Goal: Check status: Check status

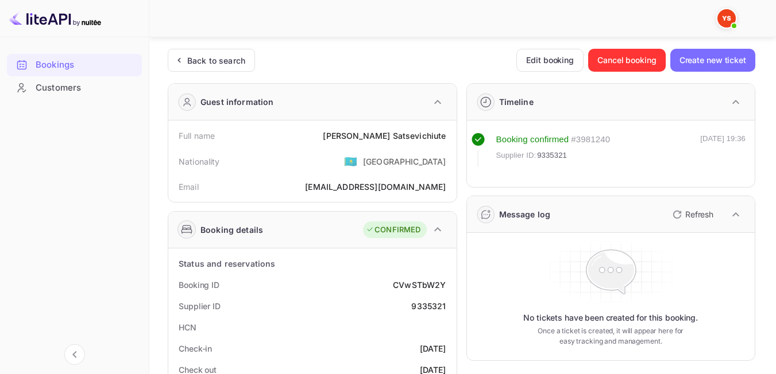
click at [230, 55] on div "Back to search" at bounding box center [216, 61] width 58 height 12
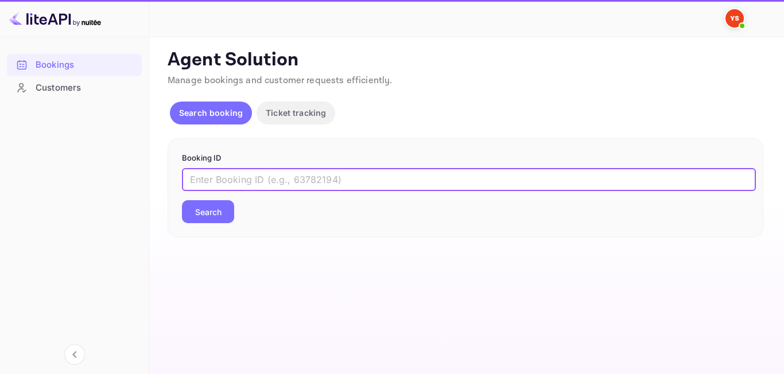
paste input "9464754"
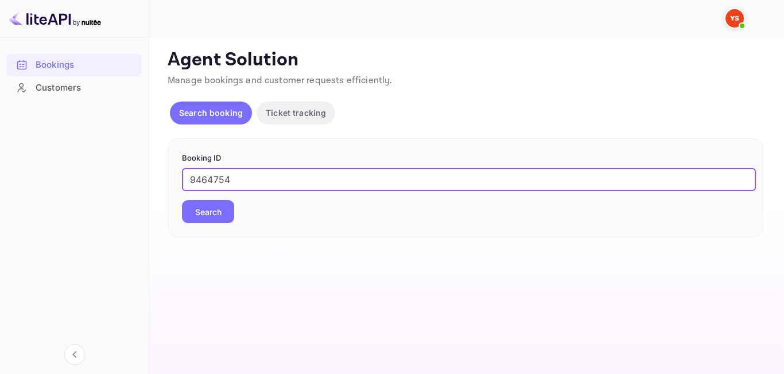
type input "9464754"
click at [195, 212] on button "Search" at bounding box center [208, 211] width 52 height 23
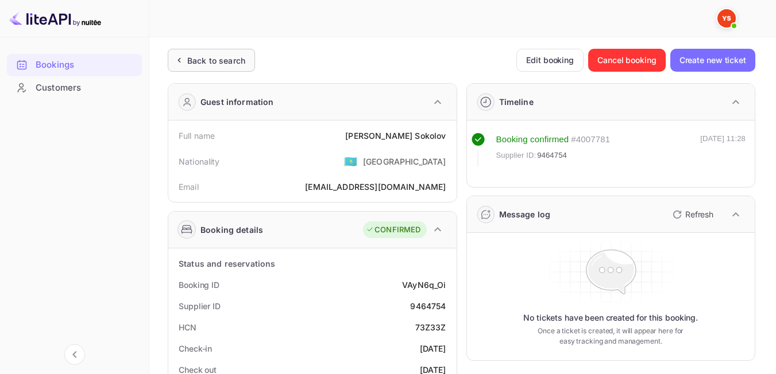
click at [221, 65] on div "Back to search" at bounding box center [216, 61] width 58 height 12
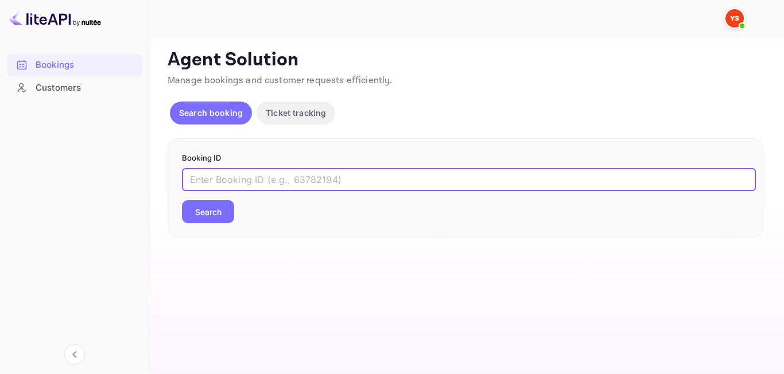
paste input "9103490"
type input "9103490"
click at [226, 208] on button "Search" at bounding box center [208, 211] width 52 height 23
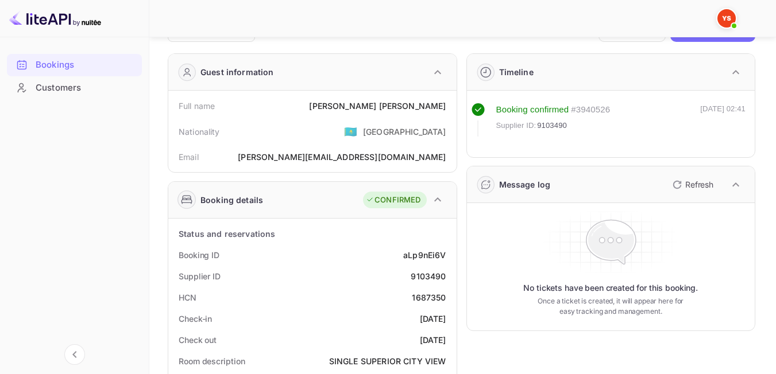
scroll to position [34, 0]
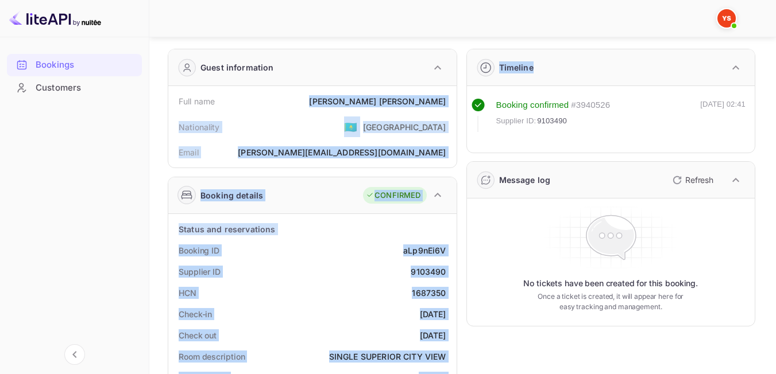
drag, startPoint x: 343, startPoint y: 99, endPoint x: 462, endPoint y: 103, distance: 118.9
click at [425, 102] on div "[PERSON_NAME]" at bounding box center [377, 101] width 137 height 12
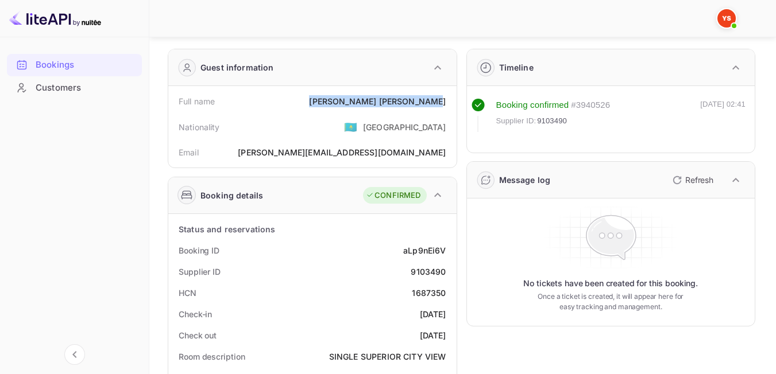
drag, startPoint x: 346, startPoint y: 98, endPoint x: 451, endPoint y: 99, distance: 105.1
click at [451, 99] on div "Full name [PERSON_NAME]" at bounding box center [312, 101] width 279 height 21
click at [309, 121] on div "Nationality 🇰🇿 [DEMOGRAPHIC_DATA]" at bounding box center [312, 127] width 279 height 30
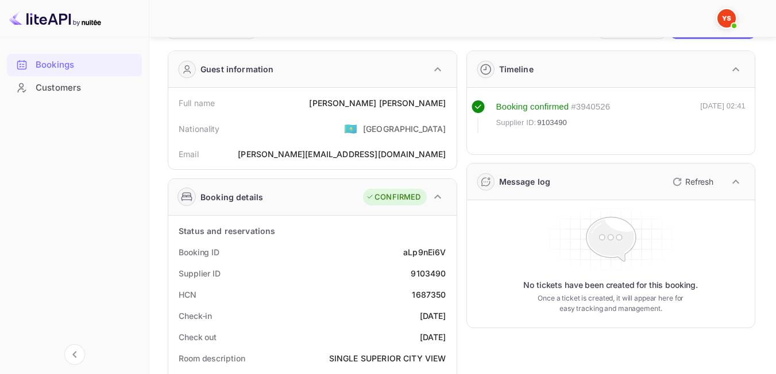
scroll to position [0, 0]
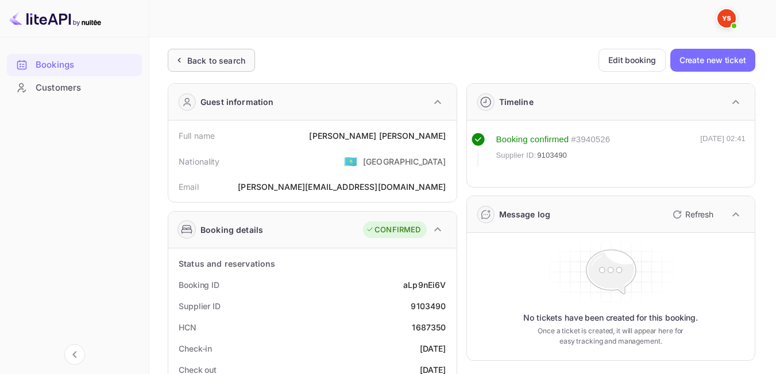
click at [207, 61] on div "Back to search" at bounding box center [216, 61] width 58 height 12
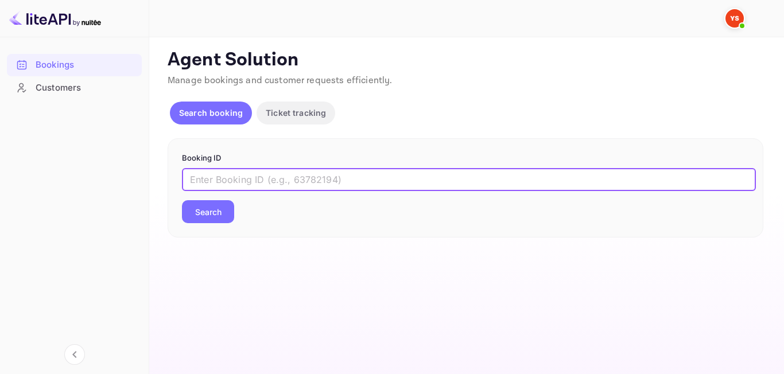
paste input "9375450"
type input "9375450"
click at [218, 211] on button "Search" at bounding box center [208, 211] width 52 height 23
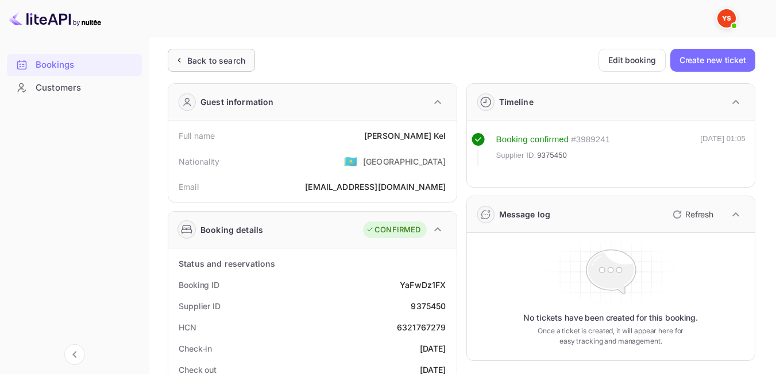
click at [223, 55] on div "Back to search" at bounding box center [216, 61] width 58 height 12
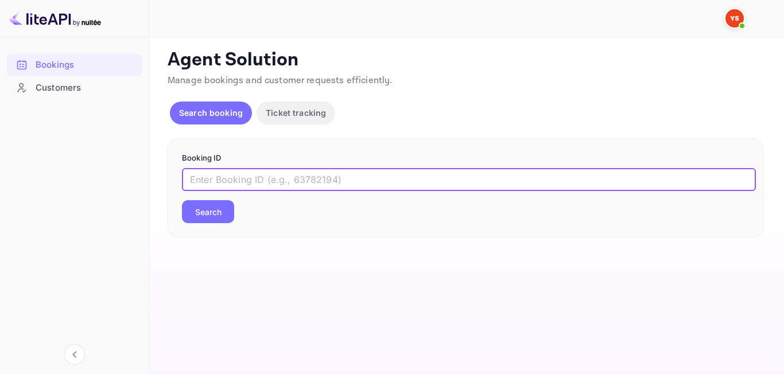
paste input "9419895"
type input "9419895"
click at [223, 211] on button "Search" at bounding box center [208, 211] width 52 height 23
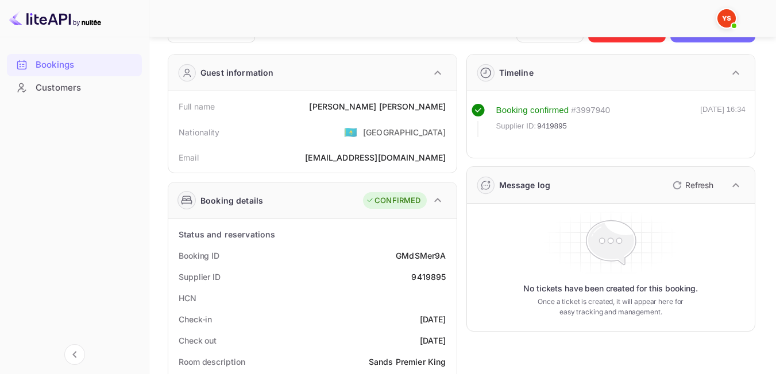
scroll to position [44, 0]
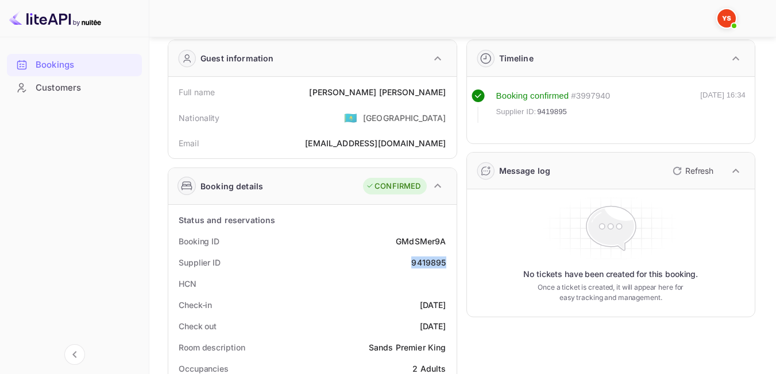
drag, startPoint x: 401, startPoint y: 261, endPoint x: 447, endPoint y: 259, distance: 46.0
click at [447, 259] on div "Supplier ID 9419895" at bounding box center [312, 262] width 279 height 21
copy div "9419895"
drag, startPoint x: 365, startPoint y: 88, endPoint x: 450, endPoint y: 90, distance: 85.0
click at [450, 90] on div "Full name [PERSON_NAME]" at bounding box center [312, 92] width 279 height 21
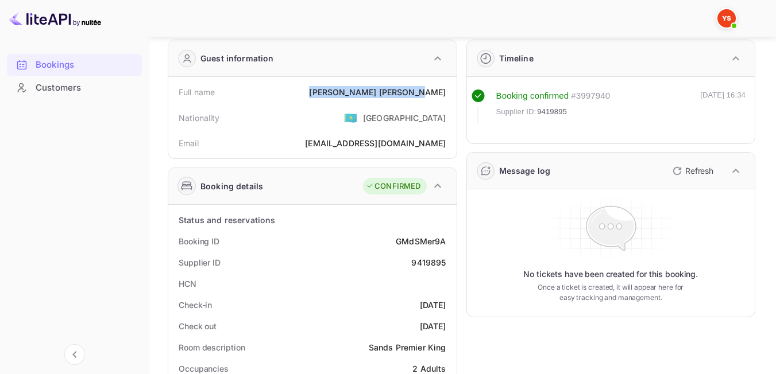
copy div "[PERSON_NAME]"
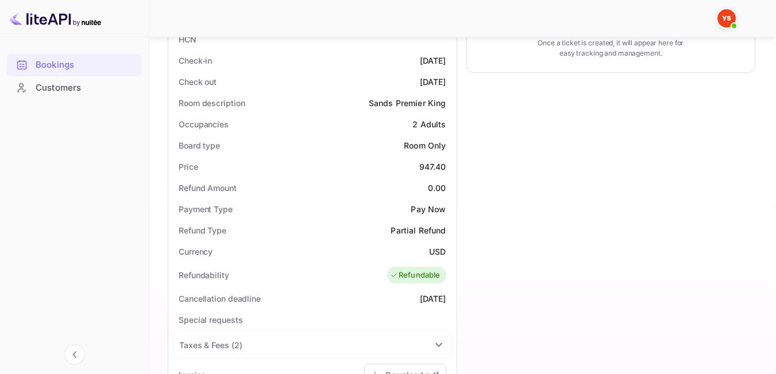
scroll to position [291, 0]
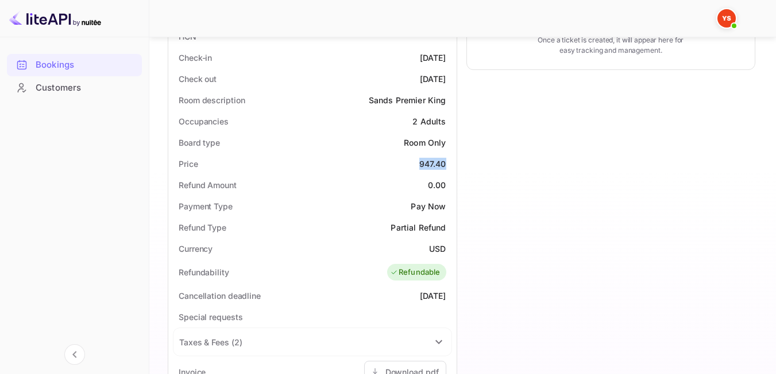
drag, startPoint x: 413, startPoint y: 160, endPoint x: 445, endPoint y: 164, distance: 32.3
click at [445, 164] on div "Price 947.40" at bounding box center [312, 163] width 279 height 21
copy div "947.40"
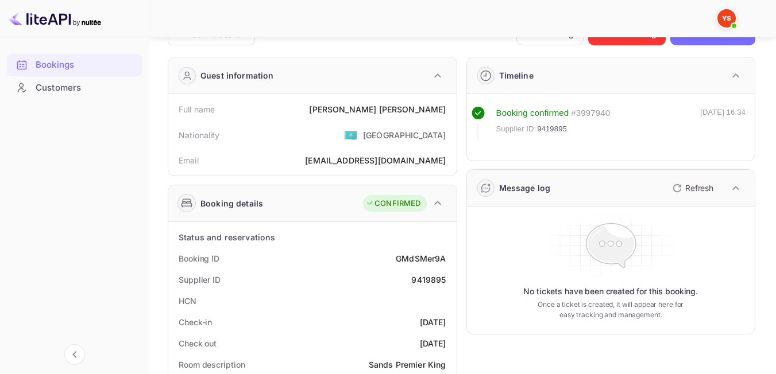
scroll to position [0, 0]
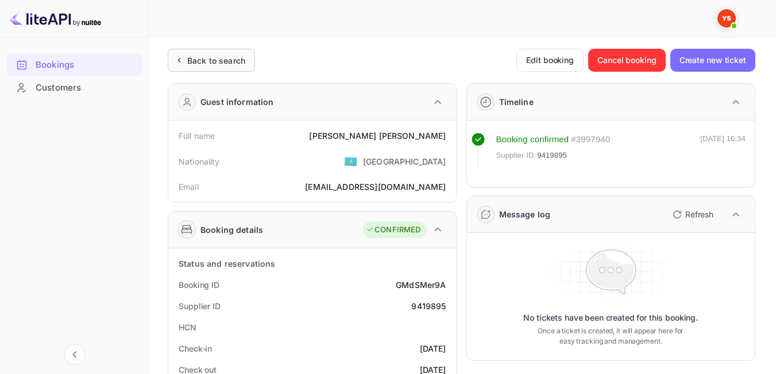
click at [224, 51] on div "Back to search" at bounding box center [211, 60] width 87 height 23
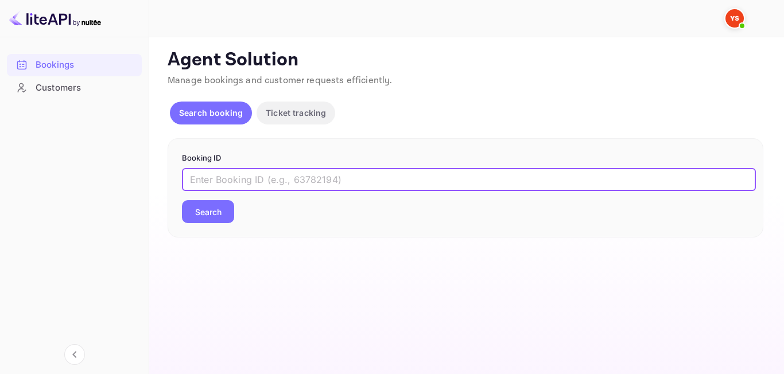
paste input "7633772"
type input "7633772"
click at [231, 215] on button "Search" at bounding box center [208, 211] width 52 height 23
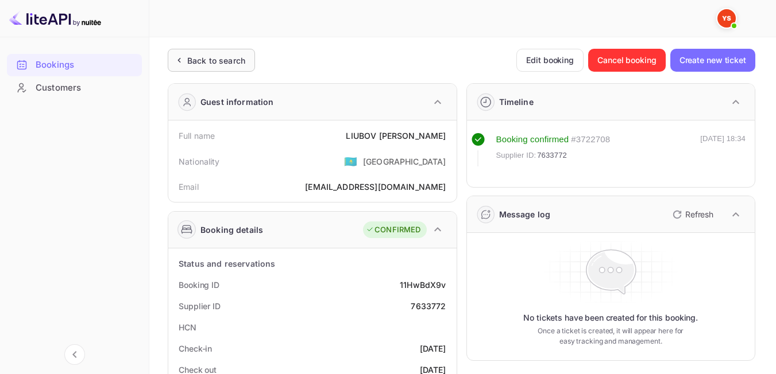
click at [229, 57] on div "Back to search" at bounding box center [216, 61] width 58 height 12
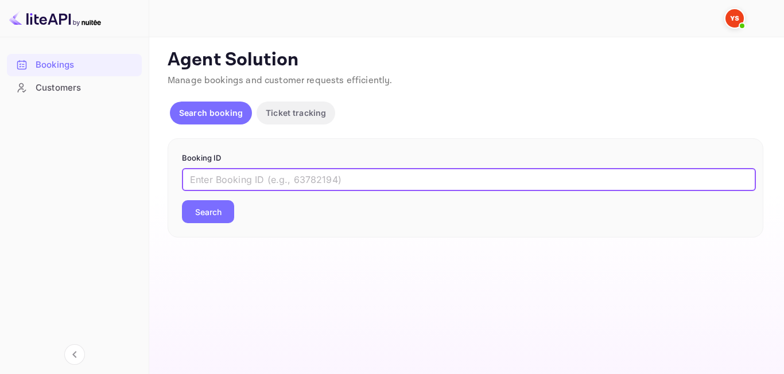
paste input "9392871"
type input "9392871"
click at [215, 208] on button "Search" at bounding box center [208, 211] width 52 height 23
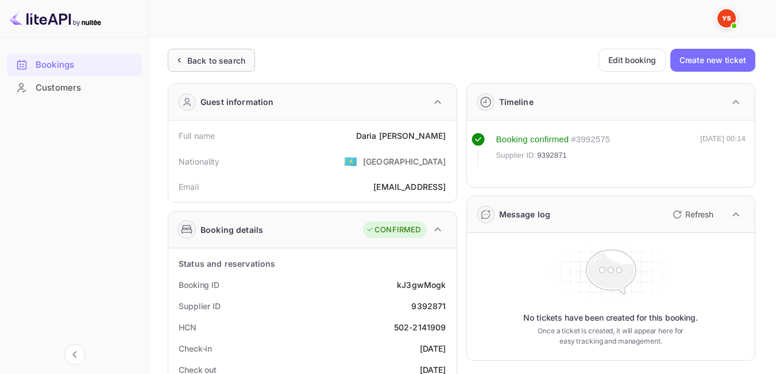
click at [192, 61] on div "Back to search" at bounding box center [216, 61] width 58 height 12
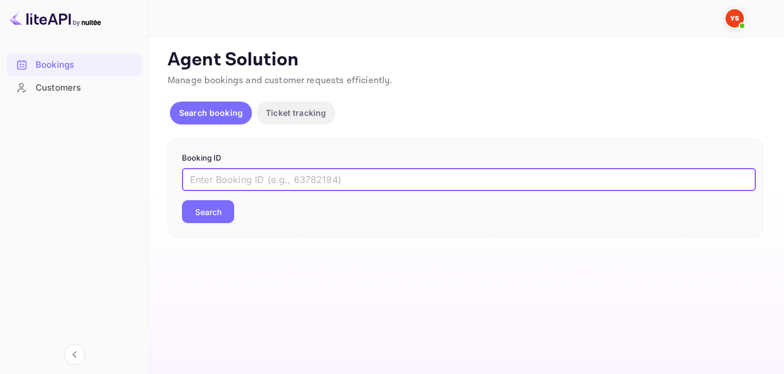
paste input "9350691"
type input "9350691"
click at [217, 218] on button "Search" at bounding box center [208, 211] width 52 height 23
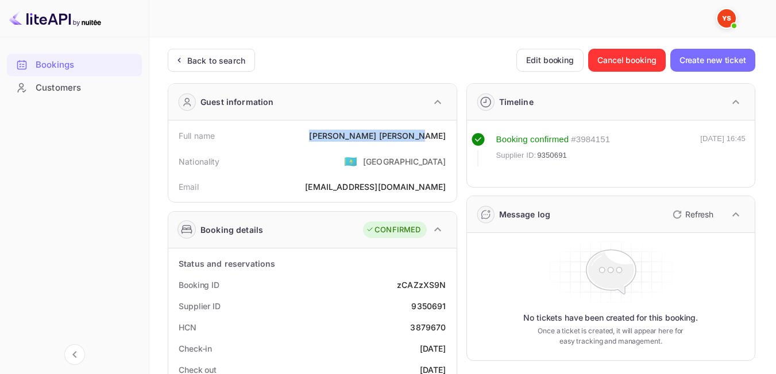
drag, startPoint x: 391, startPoint y: 138, endPoint x: 455, endPoint y: 141, distance: 64.9
click at [455, 141] on div "Full name Elvina Shafikova Nationality 🇰🇿 Kazakhstan Email e2010l@yandex.ru" at bounding box center [312, 162] width 288 height 82
click at [356, 166] on div "Nationality 🇰🇿 [DEMOGRAPHIC_DATA]" at bounding box center [312, 161] width 279 height 30
click at [246, 60] on div "Back to search" at bounding box center [211, 60] width 87 height 23
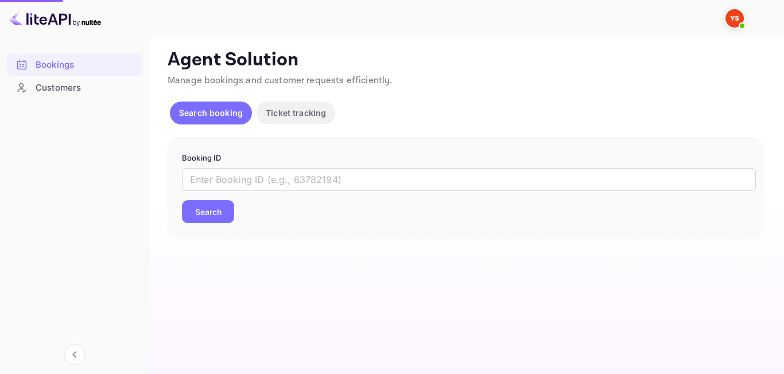
drag, startPoint x: 248, startPoint y: 99, endPoint x: 256, endPoint y: 152, distance: 53.9
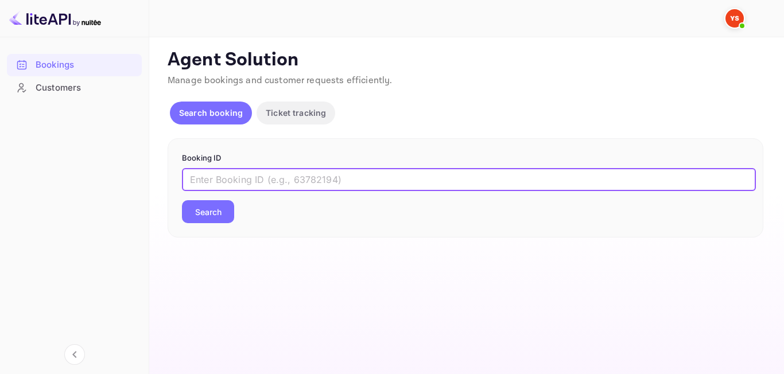
paste input "9392871"
type input "9392871"
click at [209, 215] on button "Search" at bounding box center [208, 211] width 52 height 23
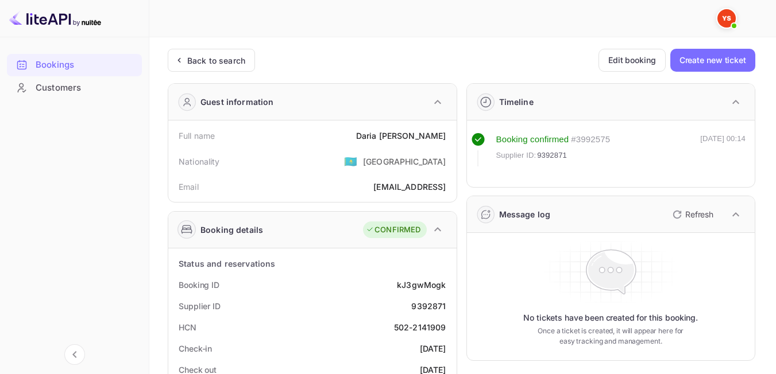
click at [190, 69] on div "Back to search" at bounding box center [211, 60] width 87 height 23
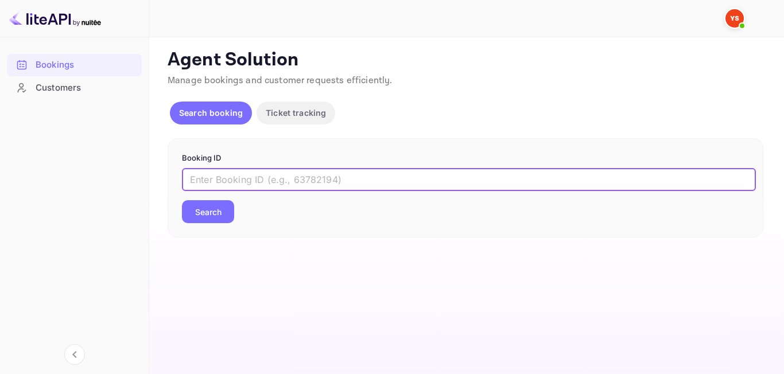
paste input "9436300"
type input "9436300"
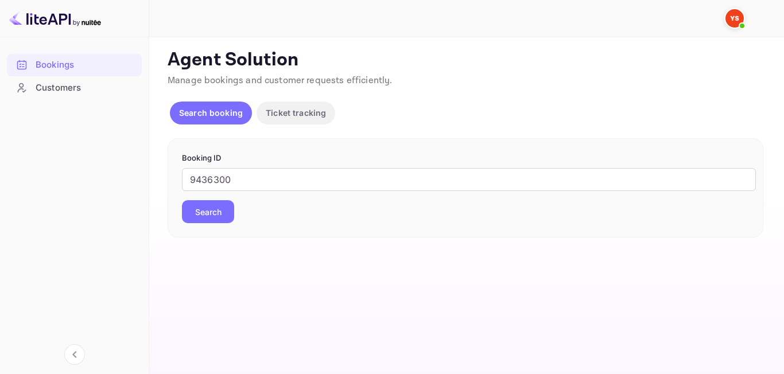
click at [207, 210] on button "Search" at bounding box center [208, 211] width 52 height 23
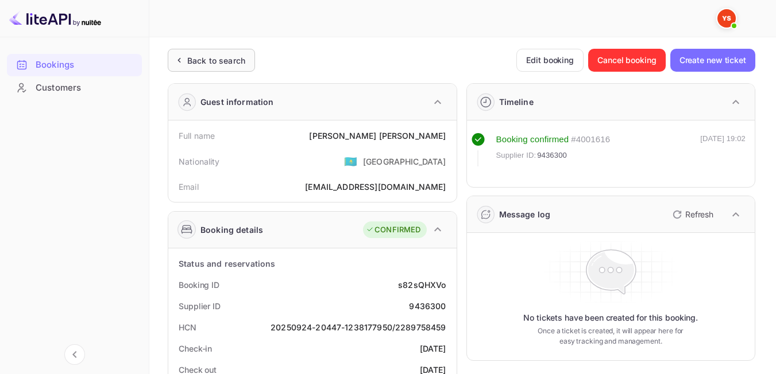
click at [191, 61] on div "Back to search" at bounding box center [216, 61] width 58 height 12
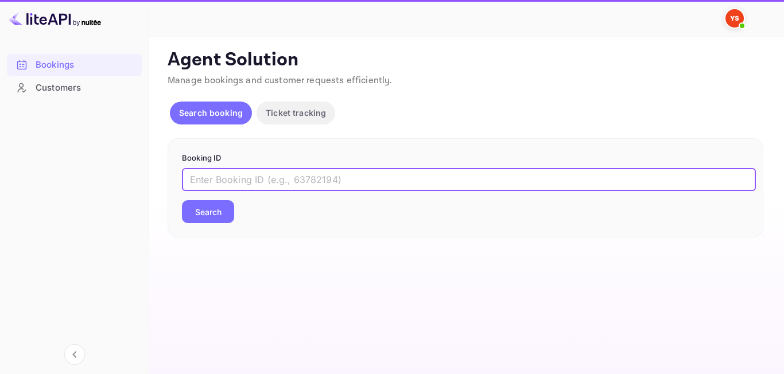
paste input "9375732"
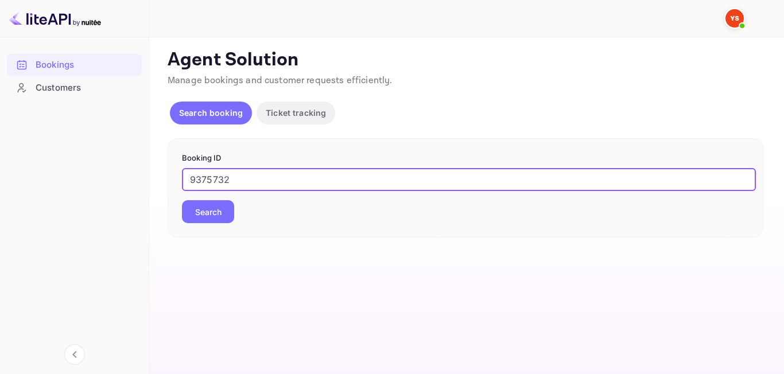
type input "9375732"
click at [217, 214] on button "Search" at bounding box center [208, 211] width 52 height 23
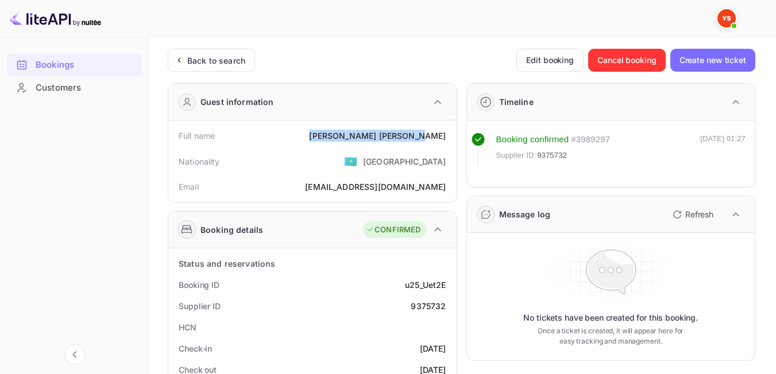
drag, startPoint x: 367, startPoint y: 142, endPoint x: 447, endPoint y: 141, distance: 79.8
click at [447, 141] on div "Full name Margarita Gevorgian" at bounding box center [312, 135] width 279 height 21
click at [335, 160] on div "Nationality 🇰🇿 [DEMOGRAPHIC_DATA]" at bounding box center [312, 161] width 279 height 30
click at [205, 65] on div "Back to search" at bounding box center [216, 61] width 58 height 12
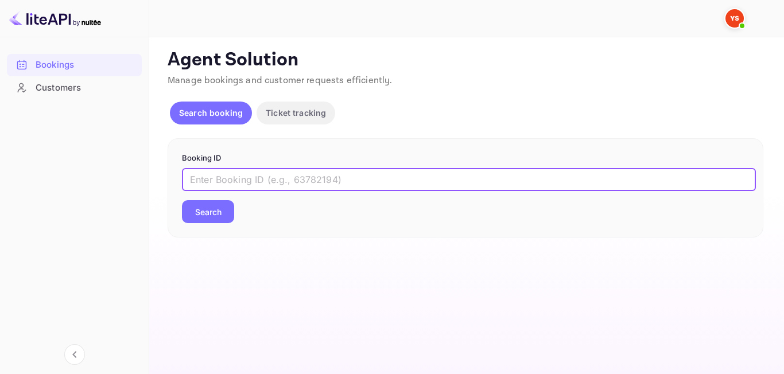
paste input "9467933"
type input "9467933"
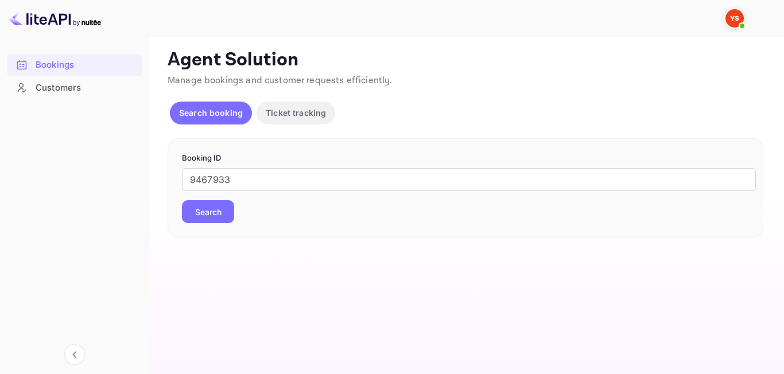
click at [231, 210] on button "Search" at bounding box center [208, 211] width 52 height 23
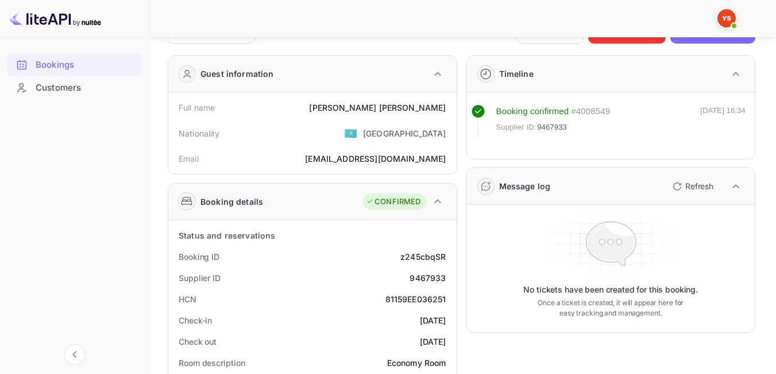
scroll to position [49, 0]
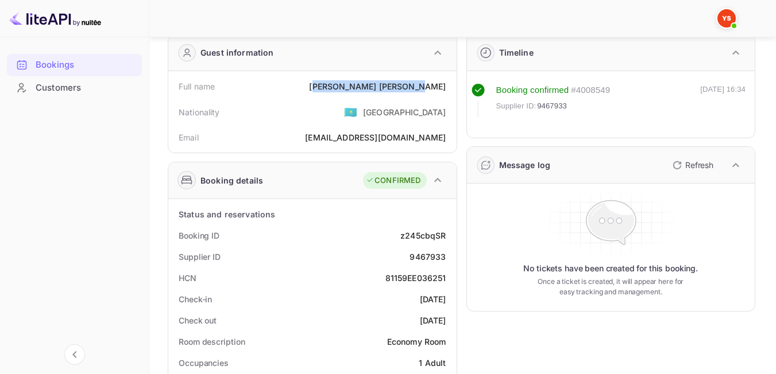
drag, startPoint x: 385, startPoint y: 86, endPoint x: 449, endPoint y: 88, distance: 63.2
click at [449, 88] on div "Full name Dmitrii Iankevich" at bounding box center [312, 86] width 279 height 21
drag, startPoint x: 448, startPoint y: 88, endPoint x: 382, endPoint y: 82, distance: 66.3
click at [382, 82] on div "Full name Dmitrii Iankevich" at bounding box center [312, 86] width 279 height 21
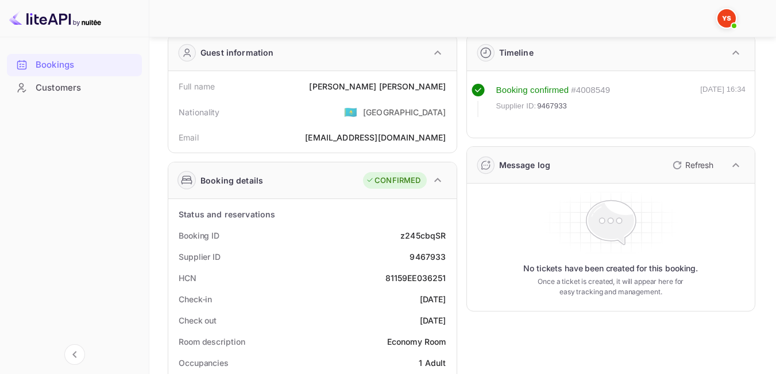
click at [335, 102] on div "Nationality 🇰🇿 [DEMOGRAPHIC_DATA]" at bounding box center [312, 112] width 279 height 30
